Goal: Task Accomplishment & Management: Manage account settings

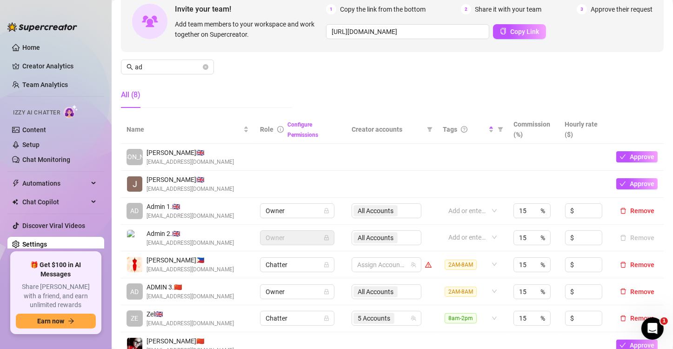
scroll to position [1327, 0]
click at [206, 69] on icon "close-circle" at bounding box center [206, 67] width 6 height 6
click at [275, 80] on div "Manage Team Members Manage your team members, their commission and hourly rate,…" at bounding box center [392, 37] width 543 height 155
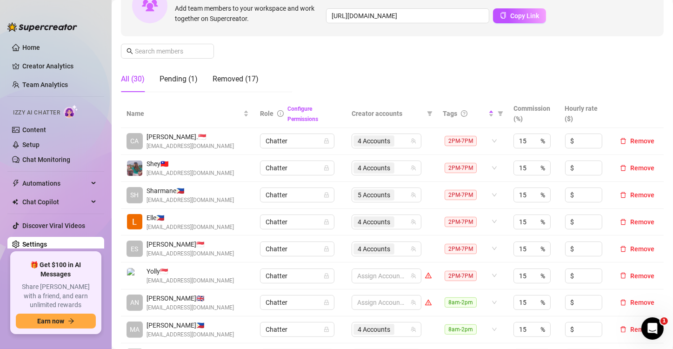
scroll to position [93, 0]
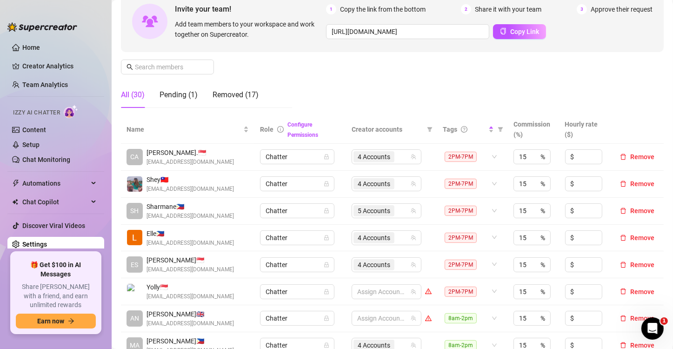
click at [369, 93] on div "Manage Team Members Manage your team members, their commission and hourly rate,…" at bounding box center [392, 37] width 543 height 155
click at [165, 65] on input "text" at bounding box center [168, 67] width 66 height 10
click at [350, 86] on div "Manage Team Members Manage your team members, their commission and hourly rate,…" at bounding box center [392, 37] width 543 height 155
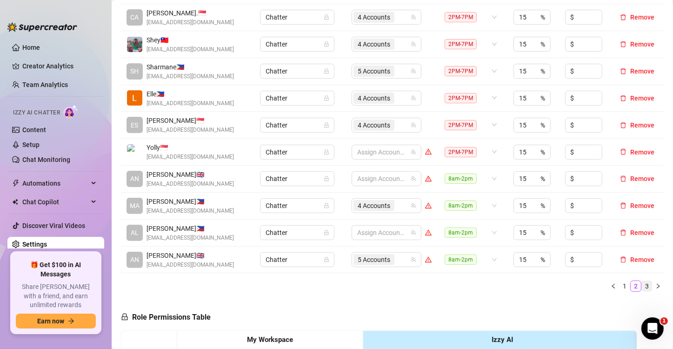
click at [642, 283] on link "3" at bounding box center [647, 286] width 10 height 10
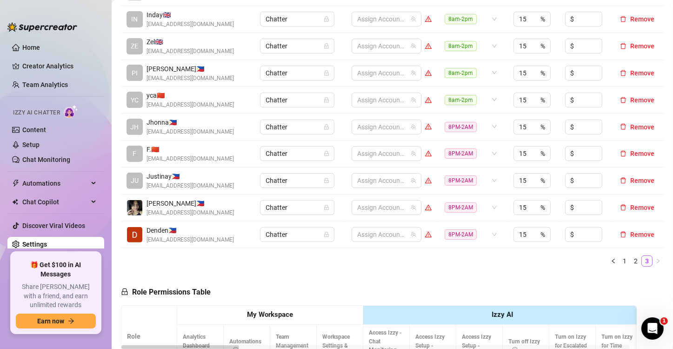
scroll to position [279, 0]
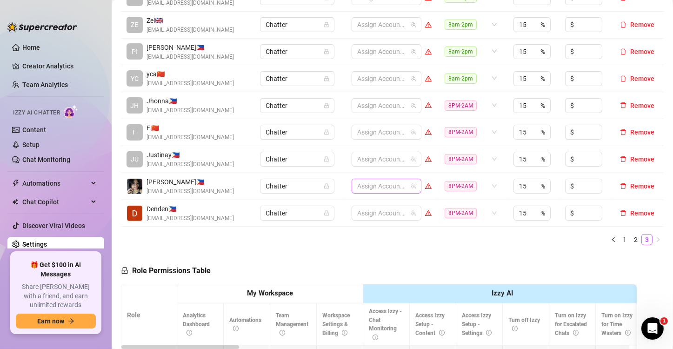
click at [368, 183] on div at bounding box center [381, 185] width 56 height 13
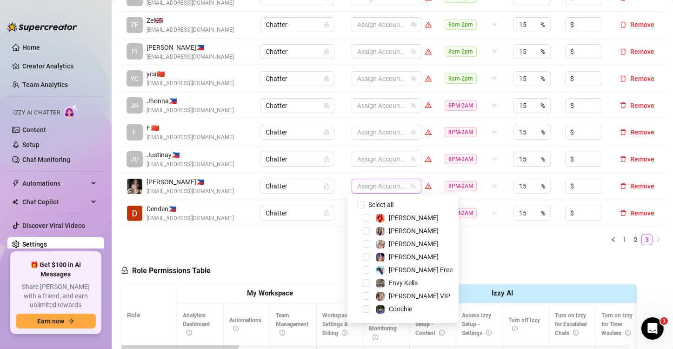
click at [365, 188] on div at bounding box center [381, 185] width 56 height 13
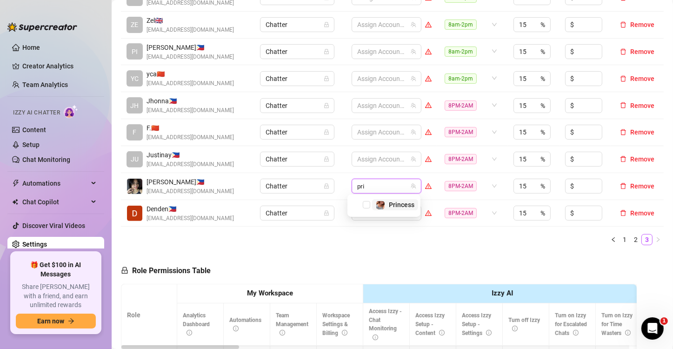
type input "prin"
click at [367, 206] on span "Select tree node" at bounding box center [366, 204] width 7 height 7
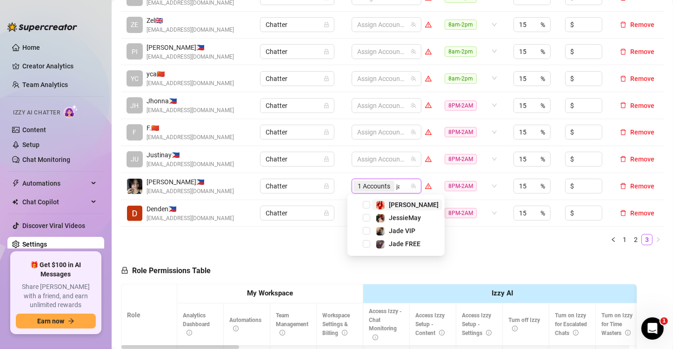
type input "jade"
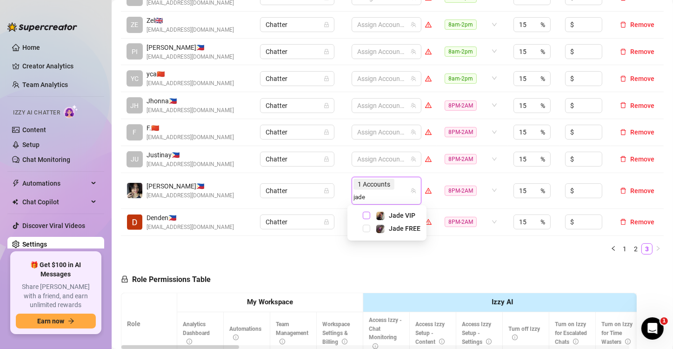
click at [366, 214] on span "Select tree node" at bounding box center [366, 215] width 7 height 7
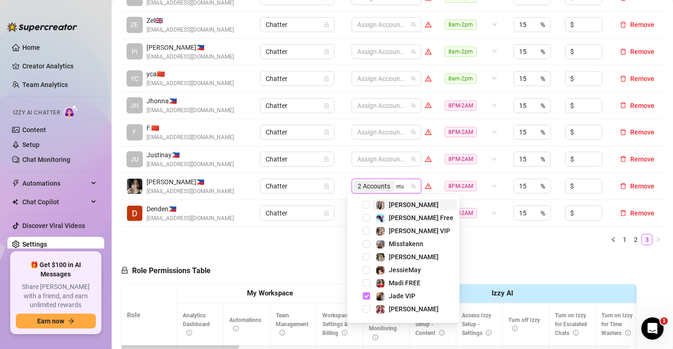
type input "madi"
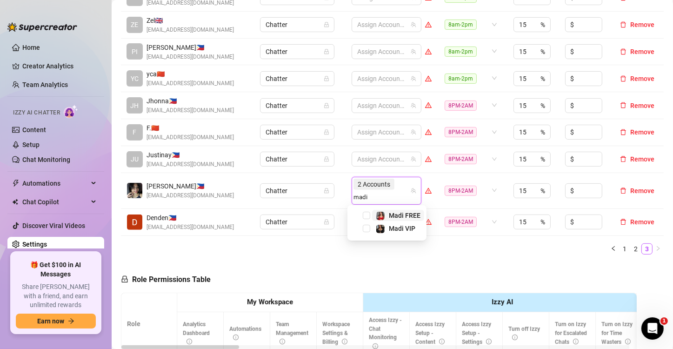
click at [366, 214] on span "Select tree node" at bounding box center [366, 215] width 7 height 7
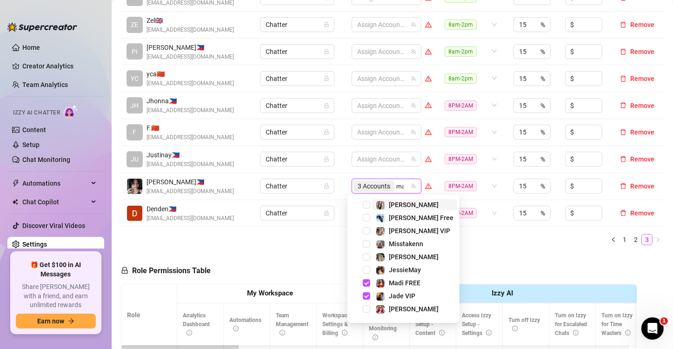
type input "madi"
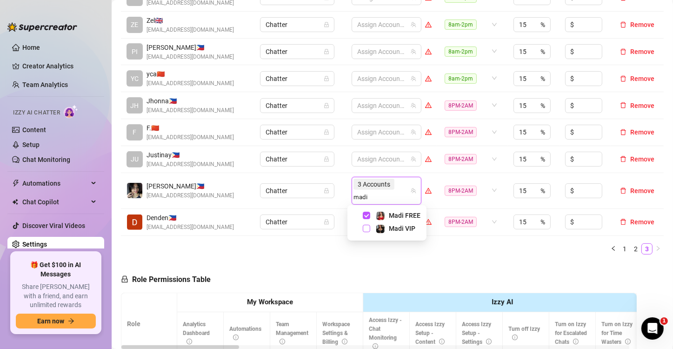
click at [367, 227] on span "Select tree node" at bounding box center [366, 228] width 7 height 7
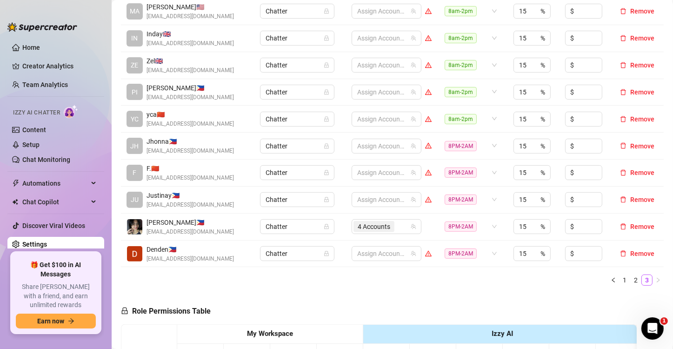
scroll to position [232, 0]
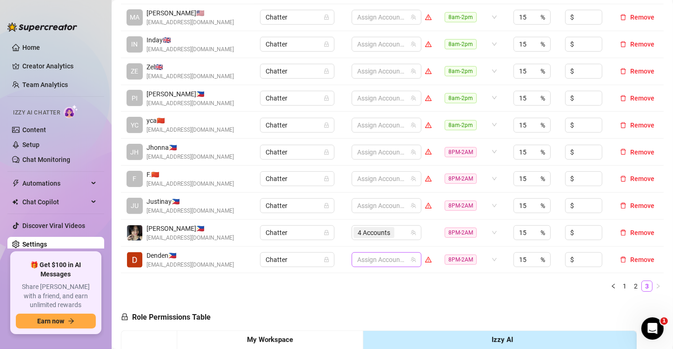
click at [361, 257] on div at bounding box center [381, 259] width 56 height 13
type input "[PERSON_NAME]"
click at [386, 258] on div at bounding box center [381, 259] width 56 height 13
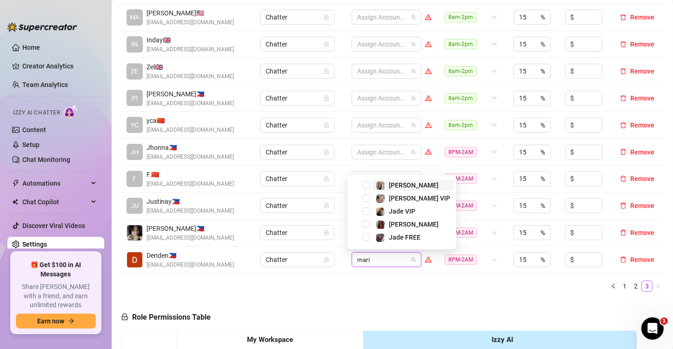
type input "[PERSON_NAME]"
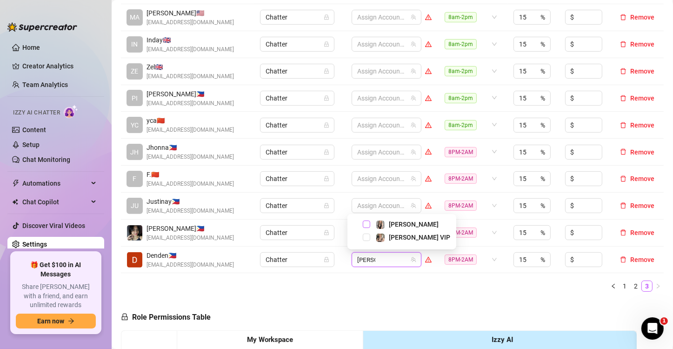
click at [366, 223] on span "Select tree node" at bounding box center [366, 223] width 7 height 7
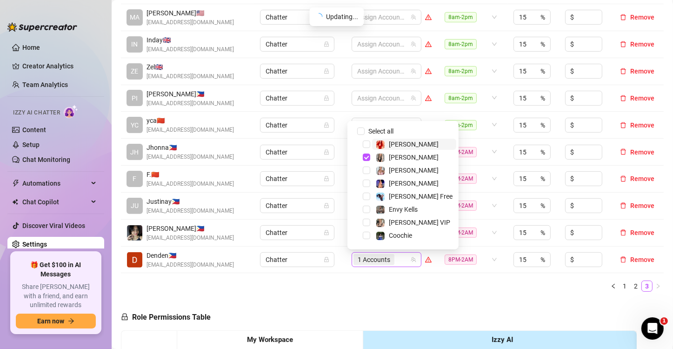
click at [396, 256] on div "1 Accounts" at bounding box center [381, 259] width 56 height 13
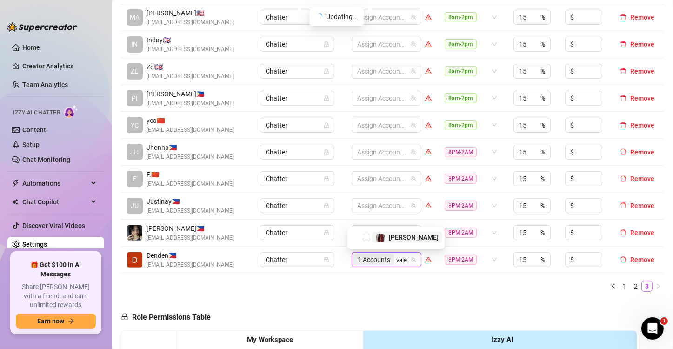
type input "valen"
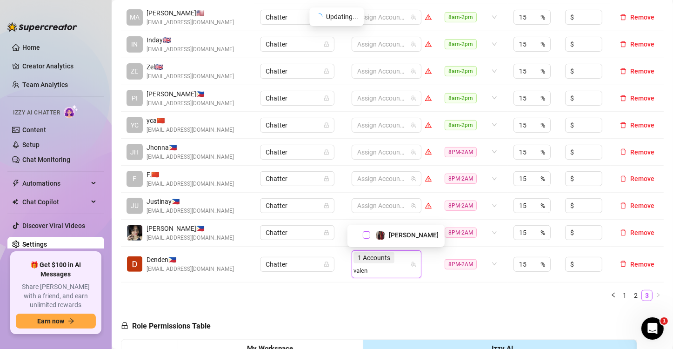
click at [366, 236] on span "Select tree node" at bounding box center [366, 234] width 7 height 7
type input "[PERSON_NAME]"
click at [366, 236] on span "Select tree node" at bounding box center [366, 234] width 7 height 7
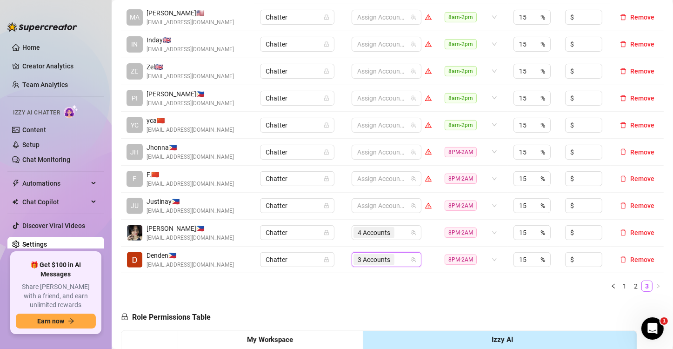
click at [399, 258] on div "3 Accounts" at bounding box center [381, 259] width 56 height 13
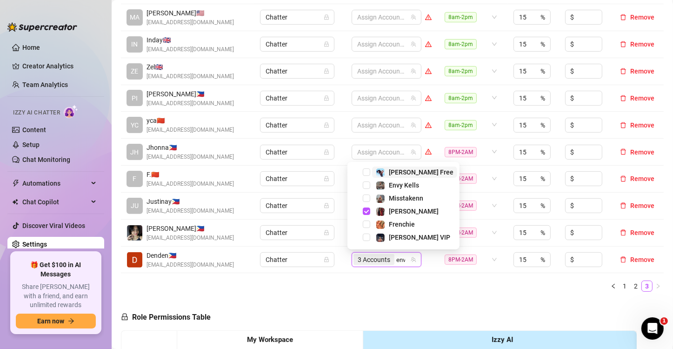
type input "envy"
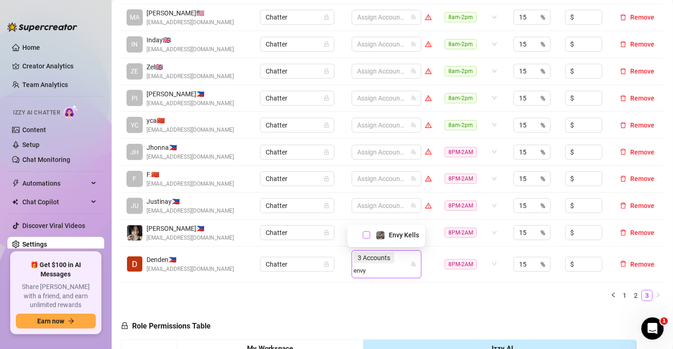
click at [366, 236] on span "Select tree node" at bounding box center [366, 234] width 7 height 7
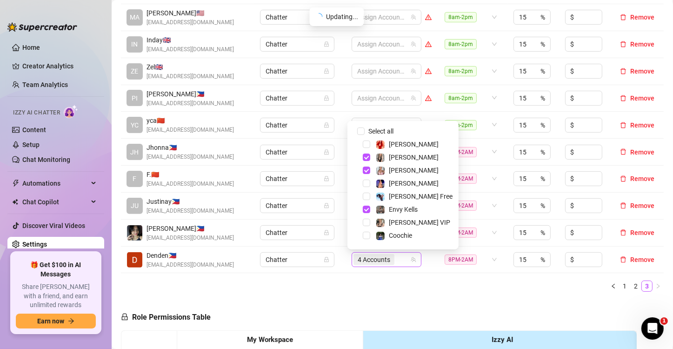
click at [396, 261] on input "search" at bounding box center [397, 259] width 2 height 11
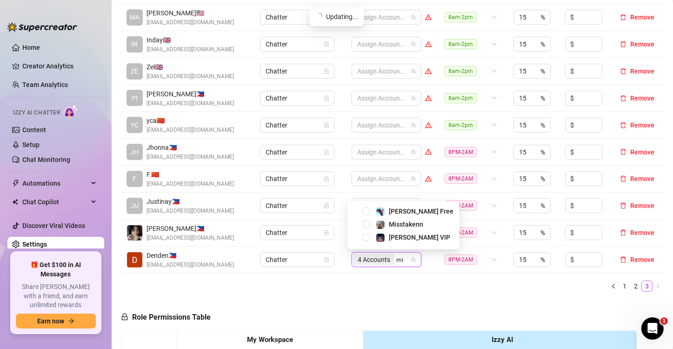
type input "mis"
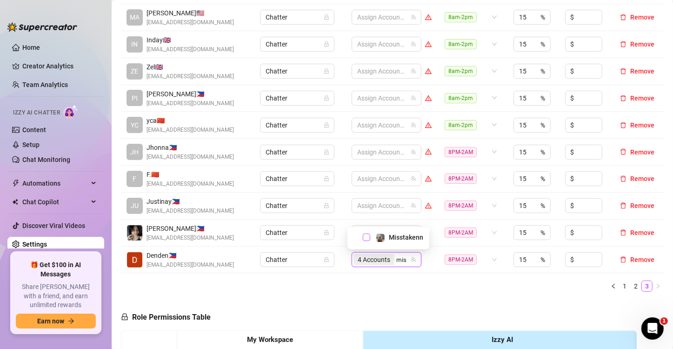
click at [367, 238] on span "Select tree node" at bounding box center [366, 236] width 7 height 7
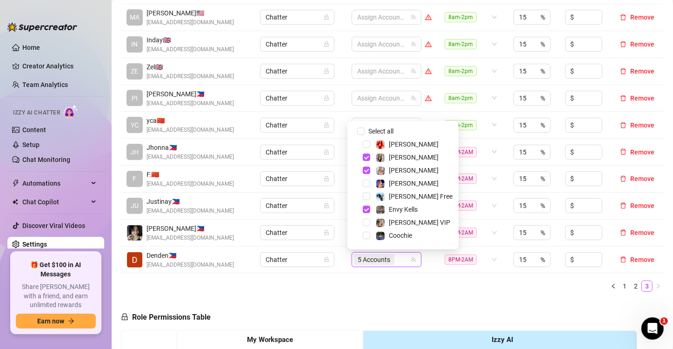
click at [437, 285] on ul "1 2 3" at bounding box center [392, 285] width 543 height 11
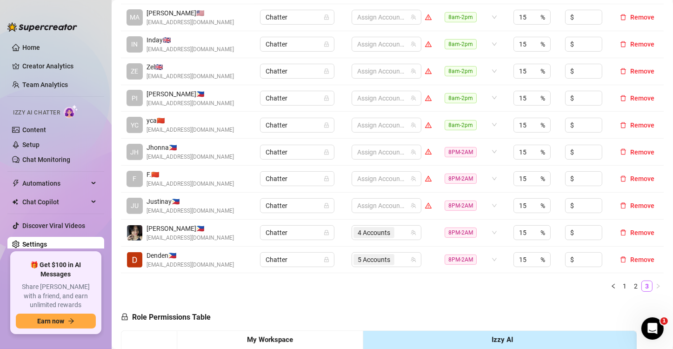
scroll to position [186, 0]
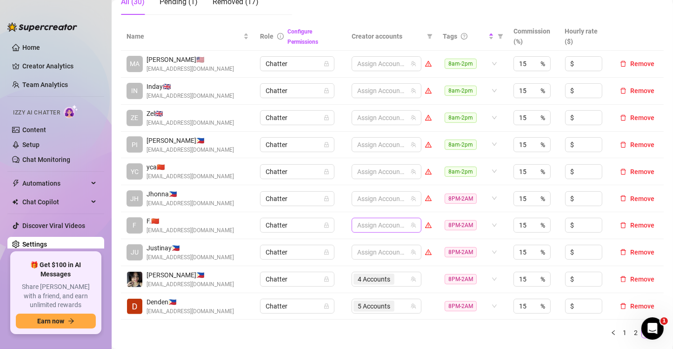
click at [379, 225] on div at bounding box center [381, 225] width 56 height 13
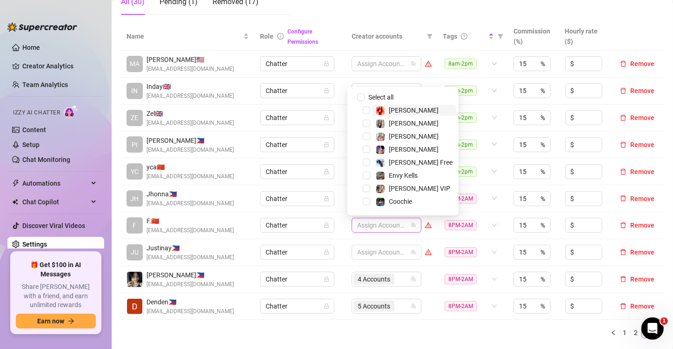
click at [379, 225] on div at bounding box center [381, 225] width 56 height 13
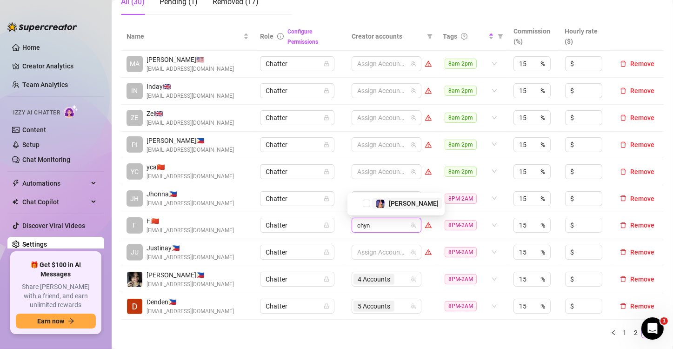
type input "[PERSON_NAME]"
click at [367, 205] on span "Select tree node" at bounding box center [366, 202] width 7 height 7
type input "phoe"
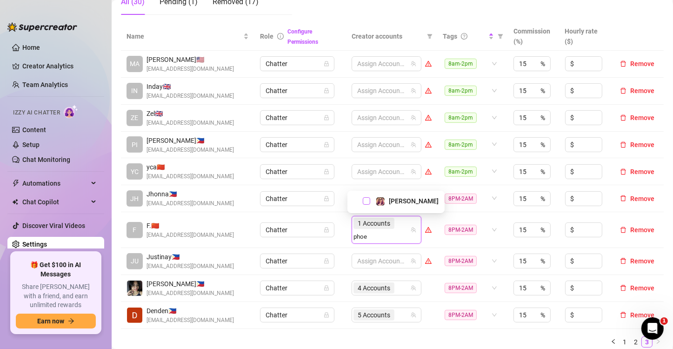
click at [367, 204] on span "Select tree node" at bounding box center [366, 200] width 7 height 7
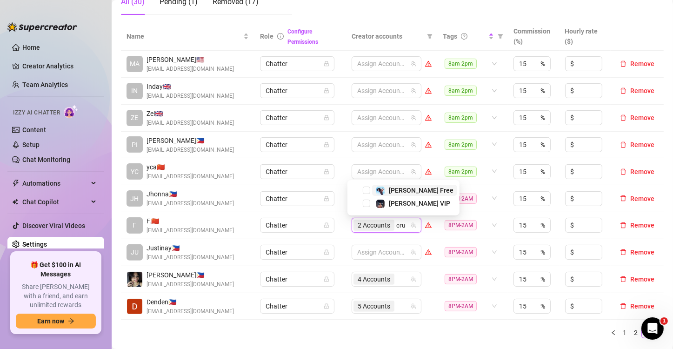
type input "[PERSON_NAME]"
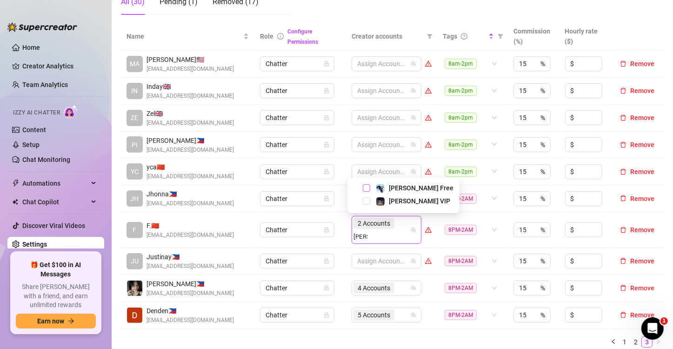
click at [366, 186] on span "Select tree node" at bounding box center [366, 187] width 7 height 7
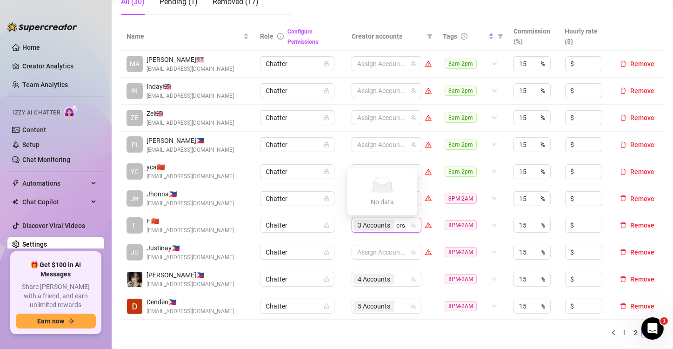
type input "cr"
click at [364, 203] on span "Select tree node" at bounding box center [366, 202] width 7 height 7
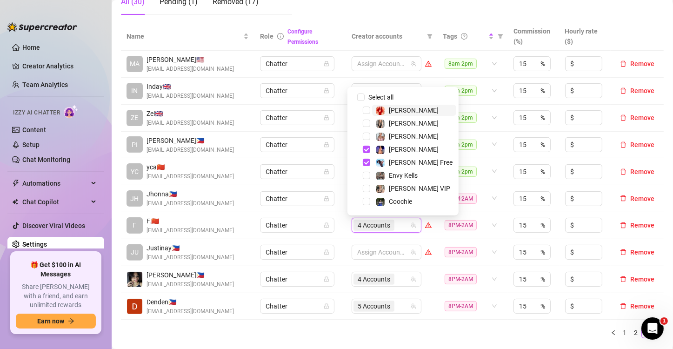
click at [433, 324] on div "Name Role Configure Permissions Creator accounts Tags Commission (%) Hourly rat…" at bounding box center [392, 180] width 543 height 316
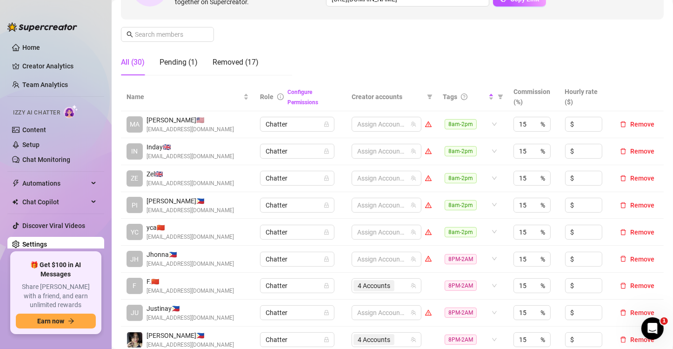
scroll to position [46, 0]
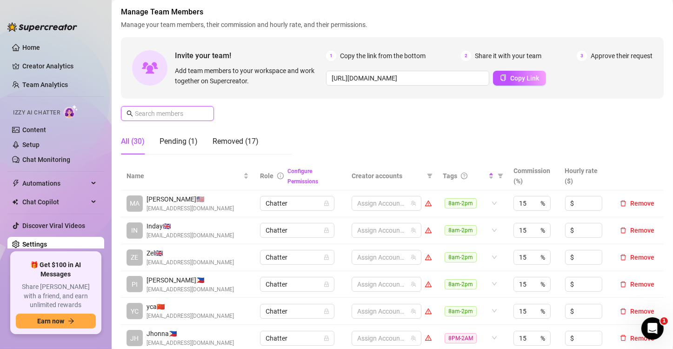
click at [184, 116] on input "text" at bounding box center [168, 113] width 66 height 10
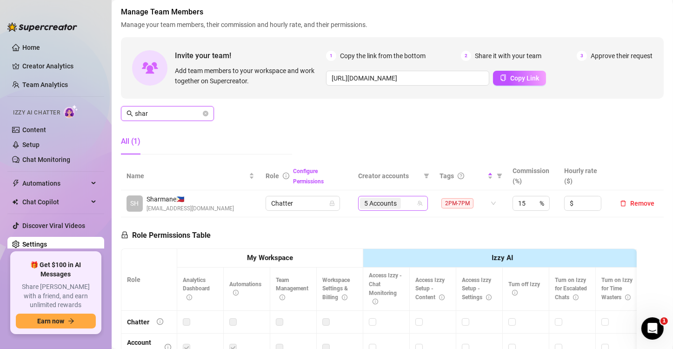
click at [388, 203] on span "5 Accounts" at bounding box center [380, 203] width 33 height 10
type input "shar"
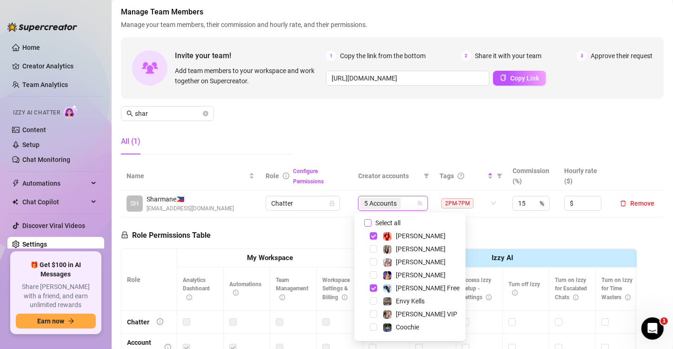
click at [365, 221] on input "Select all" at bounding box center [367, 222] width 7 height 7
checkbox input "false"
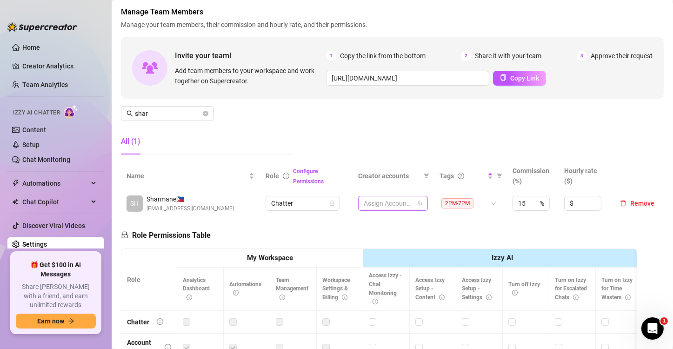
click at [370, 201] on div at bounding box center [388, 203] width 56 height 13
type input "jes"
click at [368, 223] on span "Select tree node" at bounding box center [366, 222] width 7 height 7
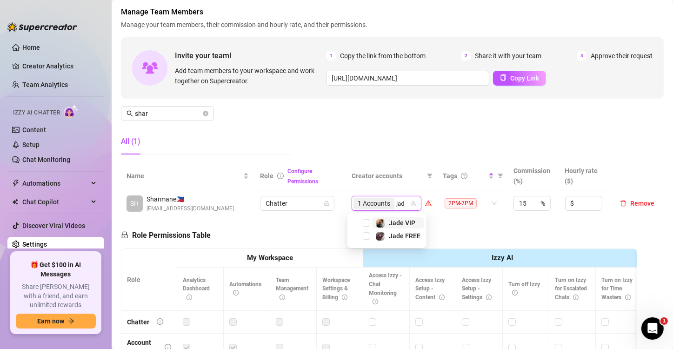
type input "jade"
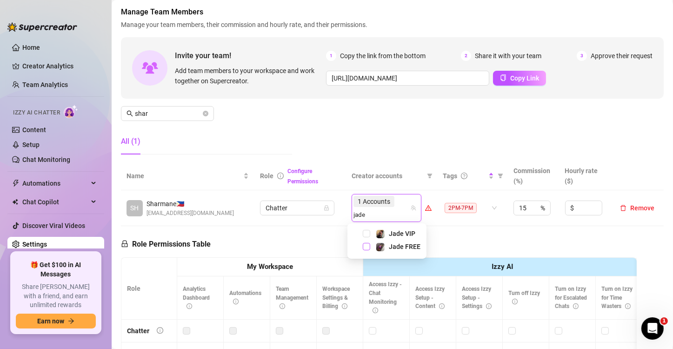
click at [366, 245] on span "Select tree node" at bounding box center [366, 246] width 7 height 7
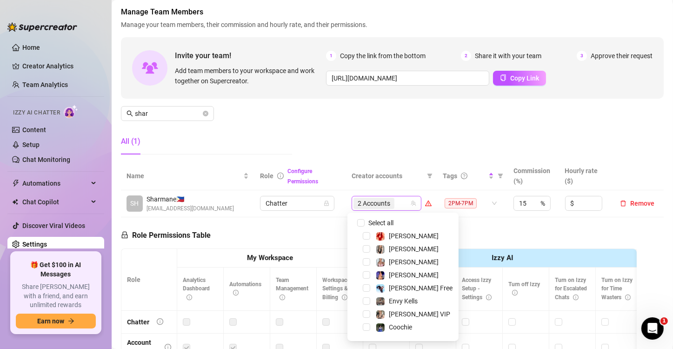
click at [397, 202] on div "2 Accounts" at bounding box center [381, 203] width 56 height 13
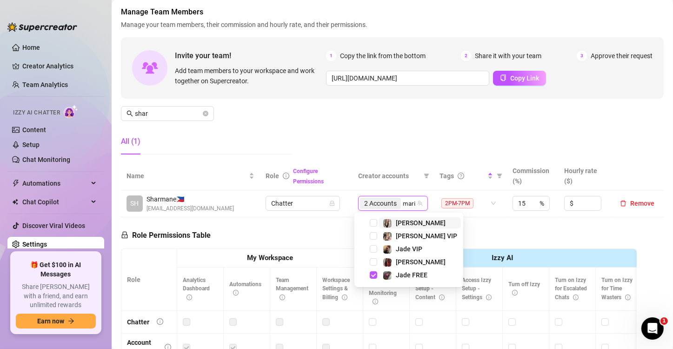
type input "[PERSON_NAME]"
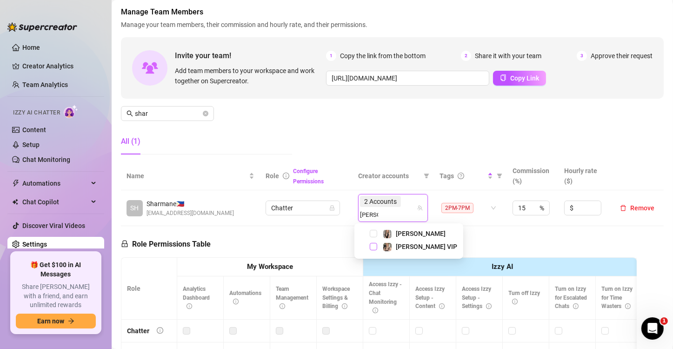
click at [375, 245] on span "Select tree node" at bounding box center [373, 246] width 7 height 7
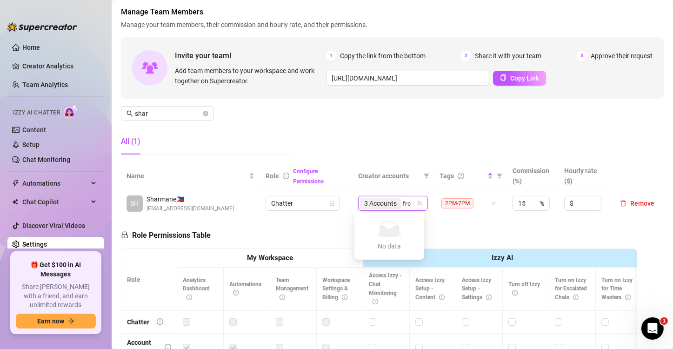
type input "fren"
click at [375, 221] on span "Select tree node" at bounding box center [373, 222] width 7 height 7
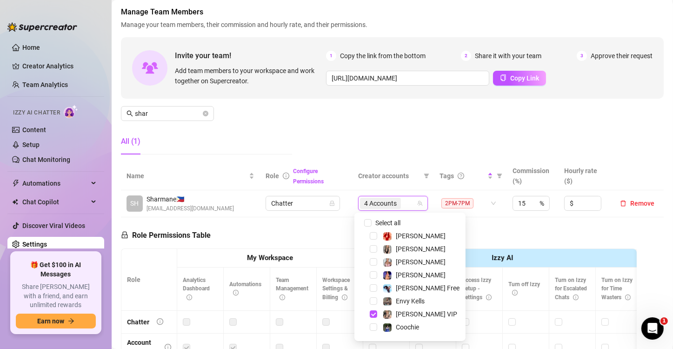
click at [339, 217] on div "Role Permissions Table Role My Workspace Izzy AI OnlyFans Side Menu OnlyFans Ch…" at bounding box center [379, 349] width 516 height 264
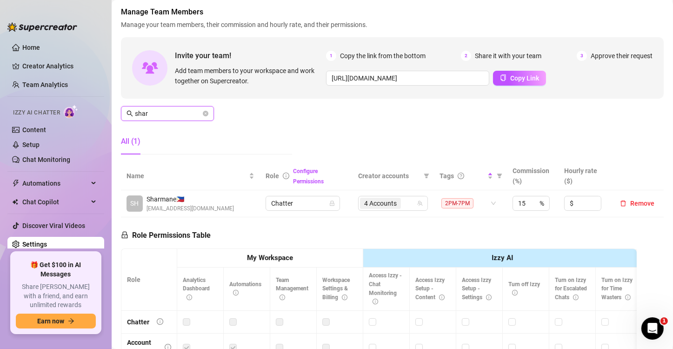
click at [0, 103] on div "Home Creator Analytics Team Analytics Izzy AI Chatter Content Setup Chat Monito…" at bounding box center [336, 174] width 673 height 349
click at [379, 205] on span "4 Accounts" at bounding box center [380, 203] width 33 height 10
type input "shey"
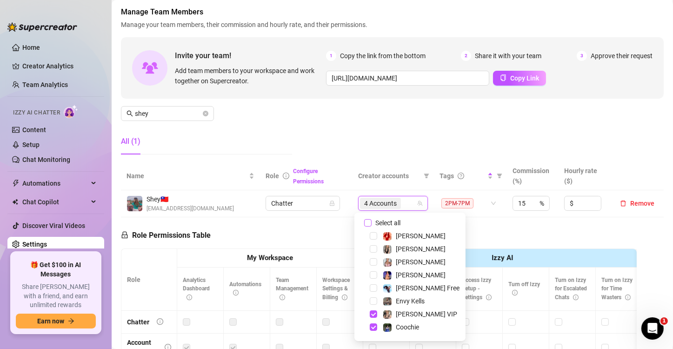
click at [370, 223] on input "Select all" at bounding box center [367, 222] width 7 height 7
click at [370, 222] on input "Select all" at bounding box center [367, 222] width 7 height 7
checkbox input "false"
click at [390, 204] on div at bounding box center [388, 203] width 56 height 13
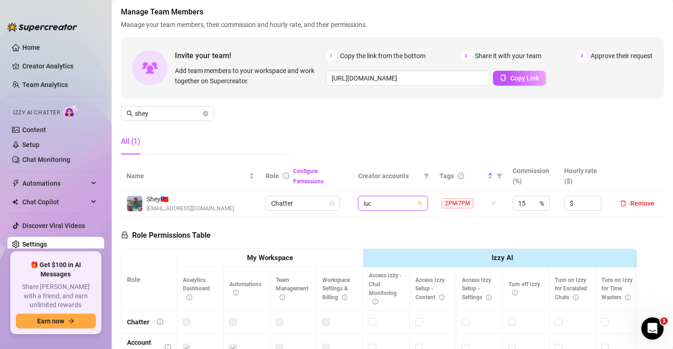
type input "[PERSON_NAME]"
click at [371, 223] on span "Select tree node" at bounding box center [373, 222] width 7 height 7
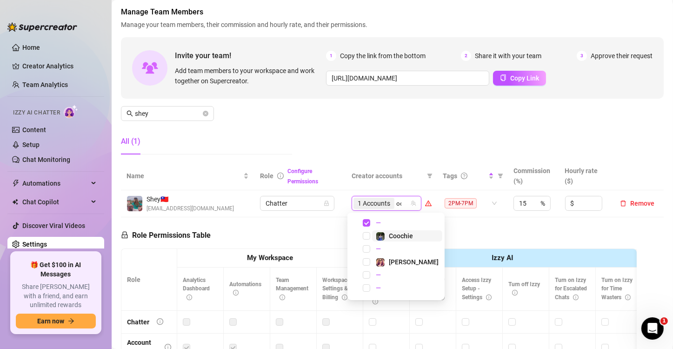
type input "o"
type input "coo"
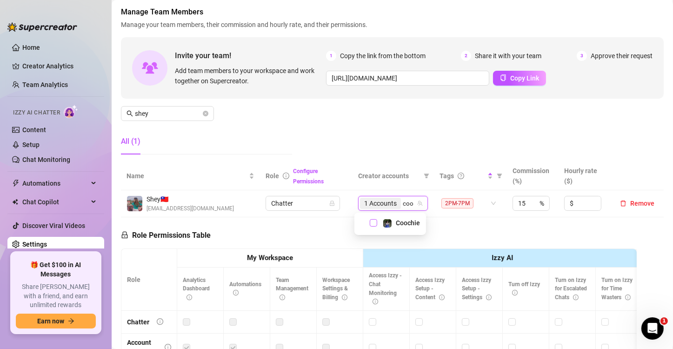
click at [373, 223] on span "Select tree node" at bounding box center [373, 222] width 7 height 7
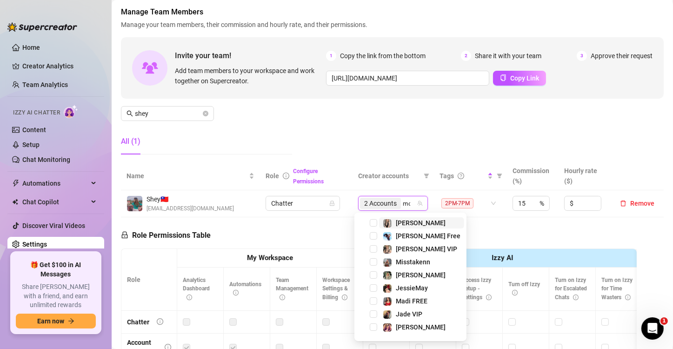
type input "mol"
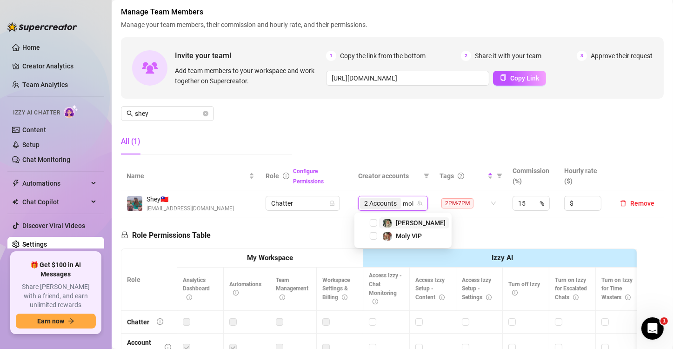
click at [373, 223] on span "Select tree node" at bounding box center [373, 222] width 7 height 7
type input "mol"
click at [372, 235] on span "Select tree node" at bounding box center [373, 235] width 7 height 7
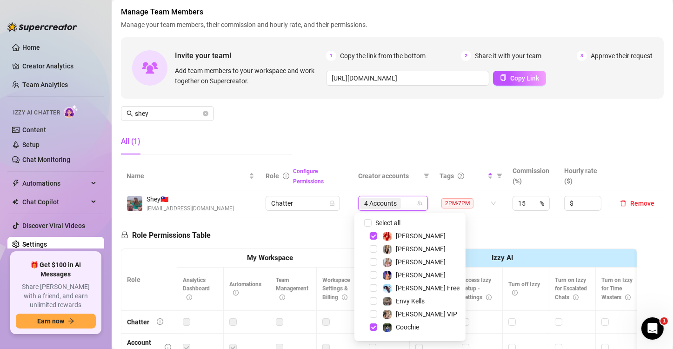
click at [308, 238] on div "Role Permissions Table Role My Workspace Izzy AI OnlyFans Side Menu OnlyFans Ch…" at bounding box center [379, 349] width 516 height 264
